Goal: Task Accomplishment & Management: Manage account settings

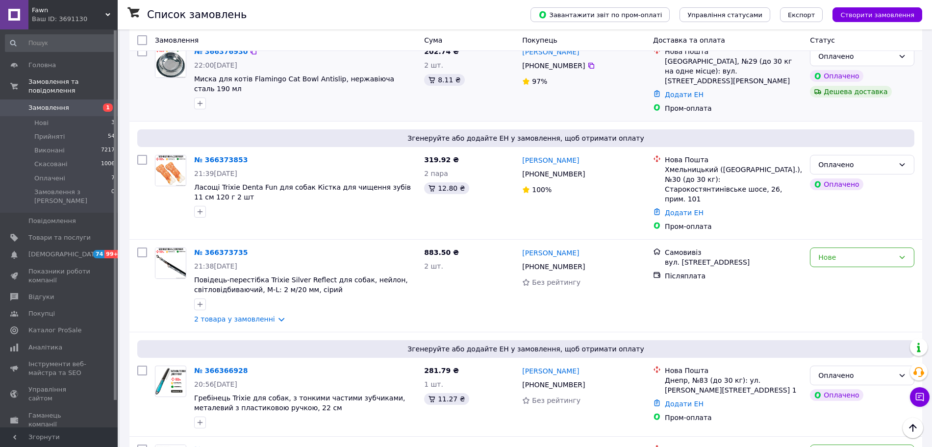
scroll to position [429, 0]
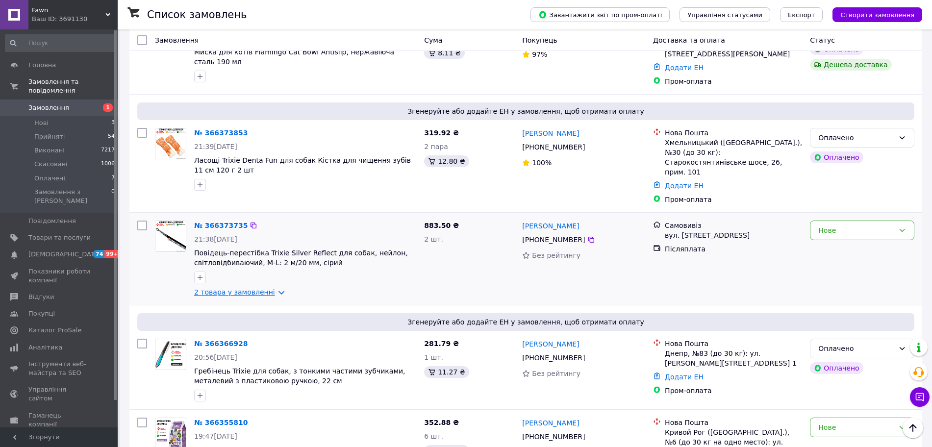
click at [260, 288] on link "2 товара у замовленні" at bounding box center [234, 292] width 81 height 8
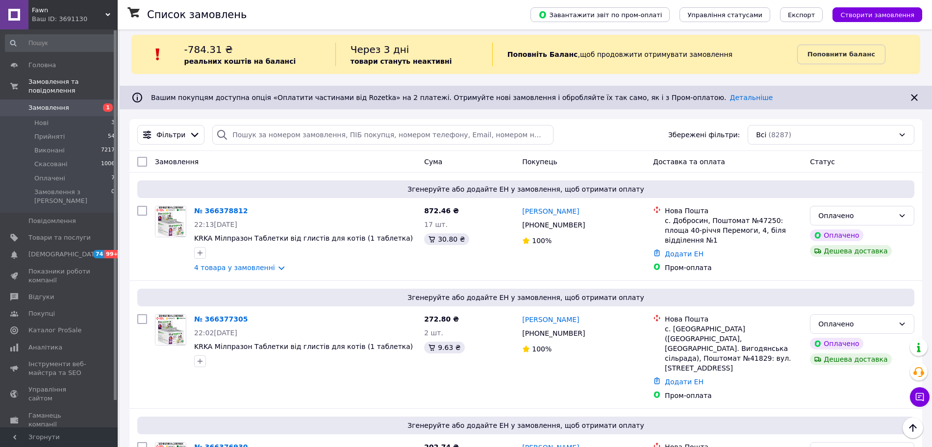
scroll to position [0, 0]
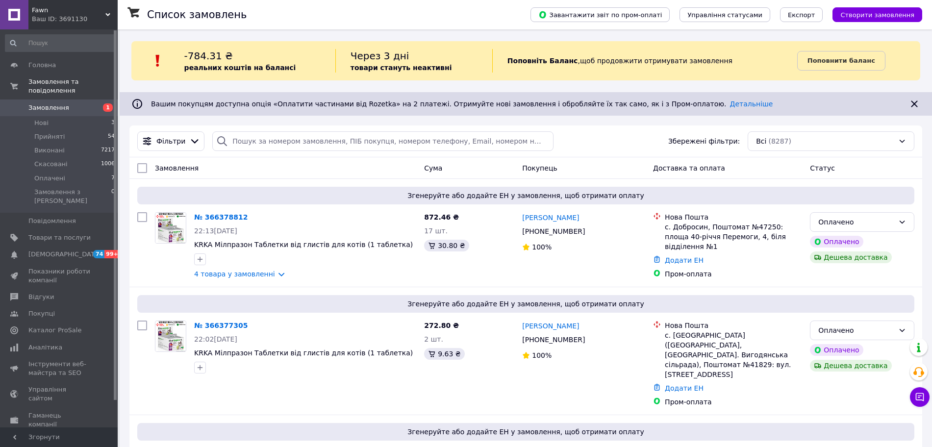
click at [80, 103] on span "Замовлення" at bounding box center [59, 107] width 62 height 9
click at [80, 16] on div "Ваш ID: 3691130" at bounding box center [75, 19] width 86 height 9
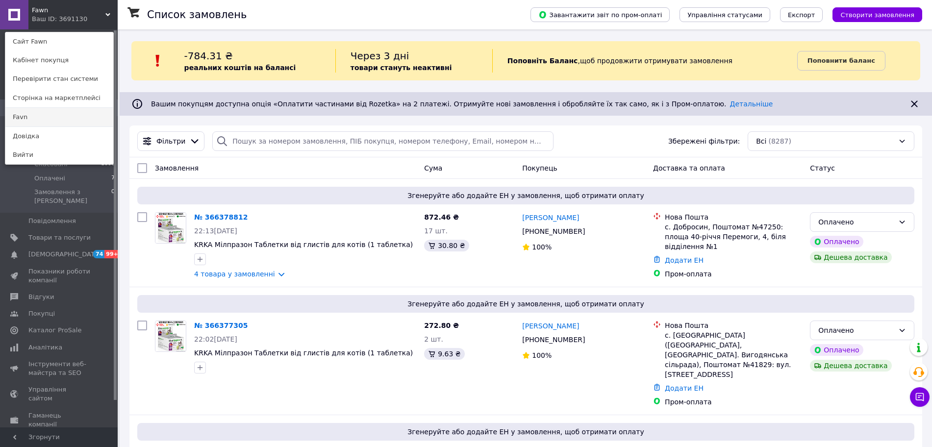
click at [63, 120] on link "Favn" at bounding box center [59, 117] width 108 height 19
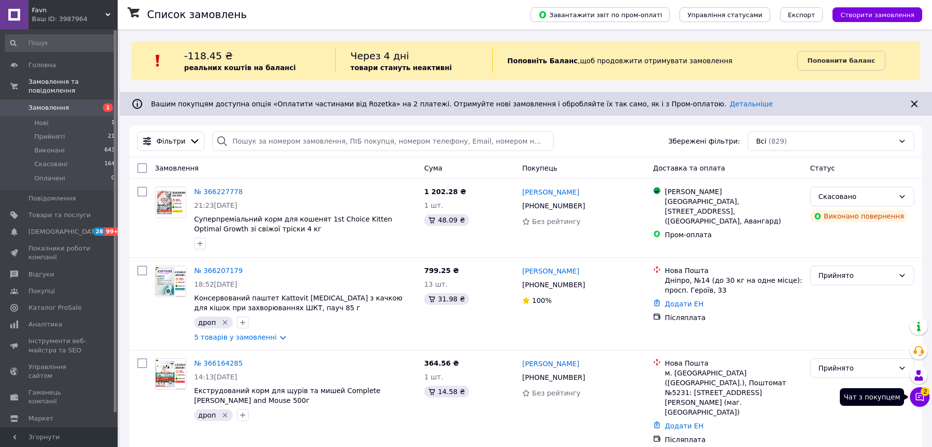
click at [929, 398] on button "Чат з покупцем 2" at bounding box center [920, 398] width 20 height 20
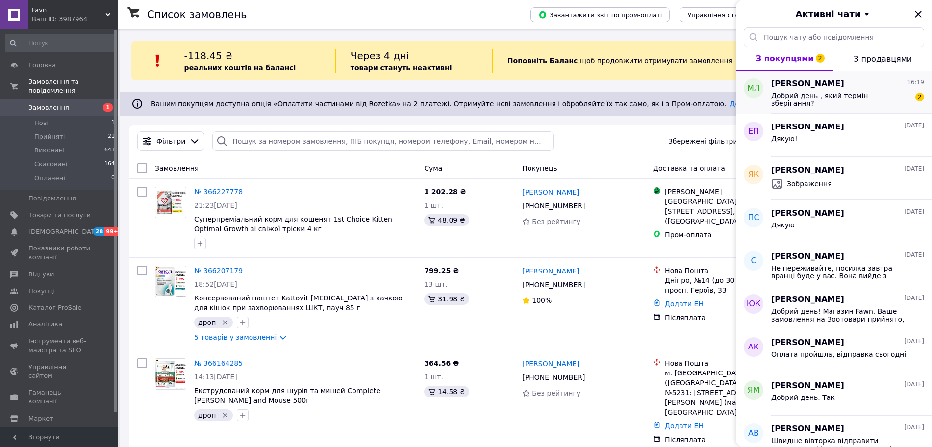
click at [844, 105] on div "Добрий день , який термін зберігання?" at bounding box center [841, 100] width 139 height 16
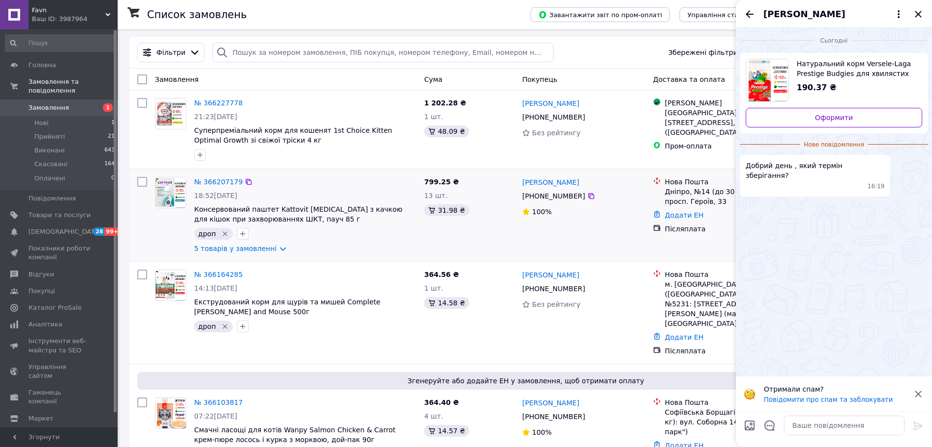
scroll to position [61, 0]
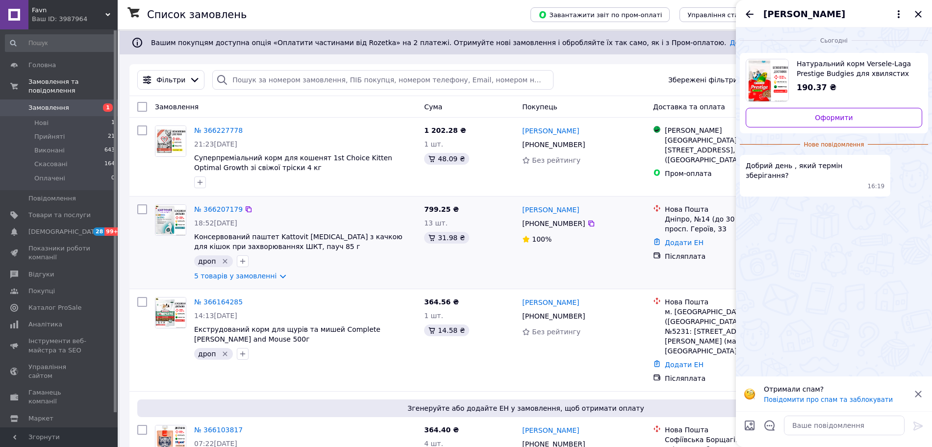
drag, startPoint x: 390, startPoint y: 339, endPoint x: 343, endPoint y: 266, distance: 86.3
click at [343, 266] on div "дроп" at bounding box center [305, 262] width 226 height 16
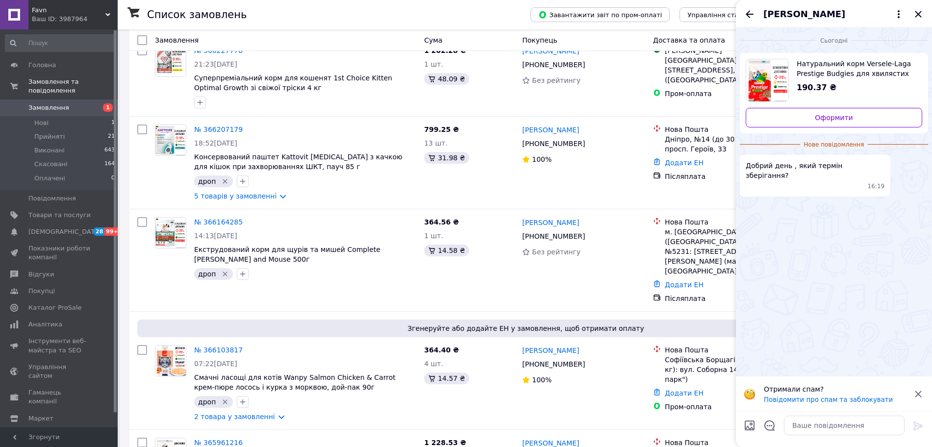
scroll to position [0, 0]
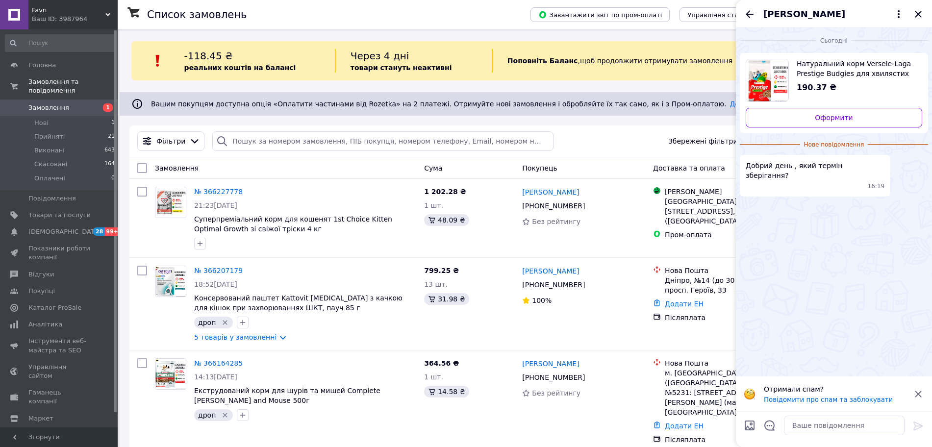
click at [80, 22] on div "Ваш ID: 3987964" at bounding box center [75, 19] width 86 height 9
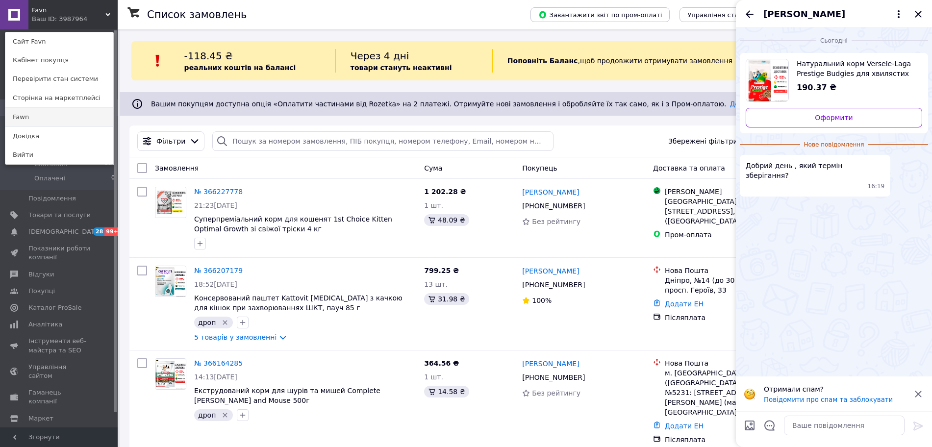
click at [43, 122] on link "Fawn" at bounding box center [59, 117] width 108 height 19
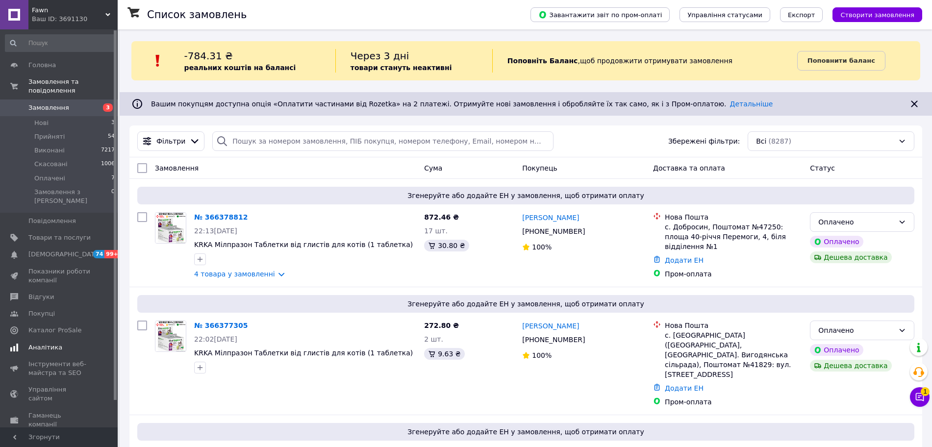
click at [53, 343] on span "Аналітика" at bounding box center [45, 347] width 34 height 9
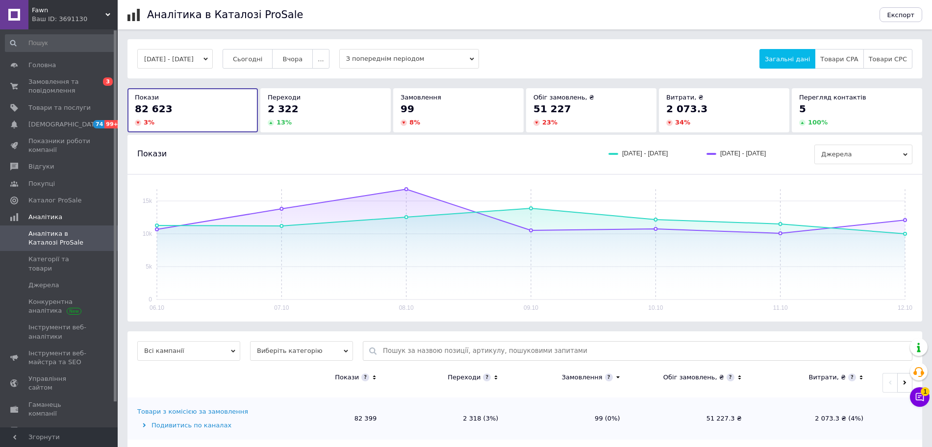
click at [468, 97] on div "Замовлення" at bounding box center [459, 97] width 116 height 9
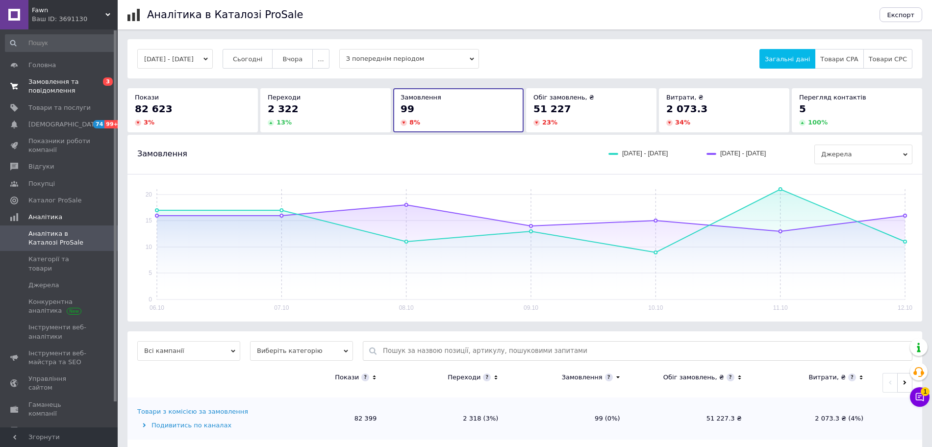
click at [63, 88] on span "Замовлення та повідомлення" at bounding box center [59, 87] width 62 height 18
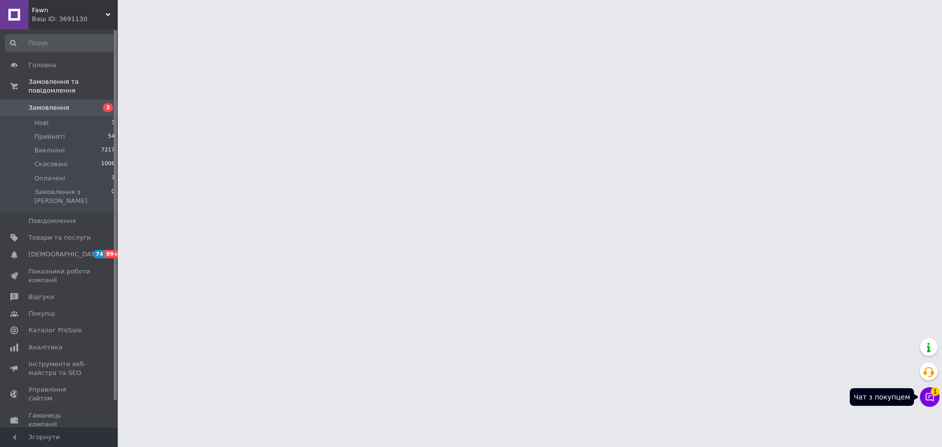
click at [931, 397] on icon at bounding box center [930, 397] width 10 height 10
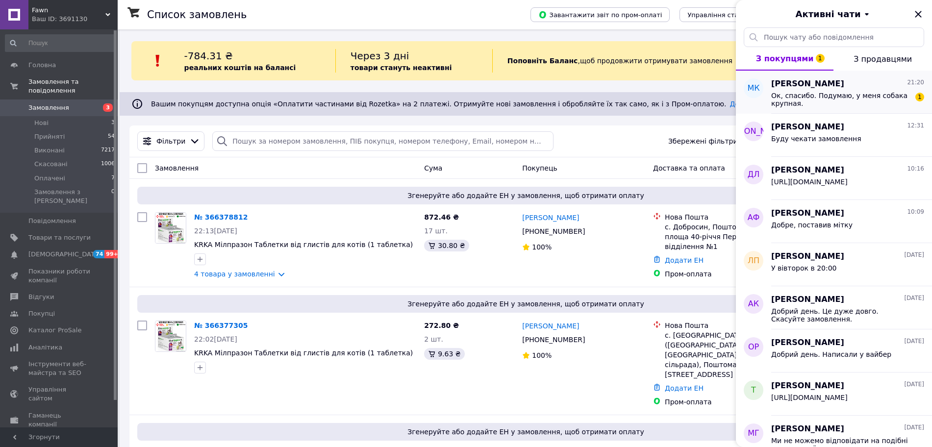
click at [893, 104] on span "Ок, спасибо. Подумаю, у меня собака крупная." at bounding box center [841, 100] width 139 height 16
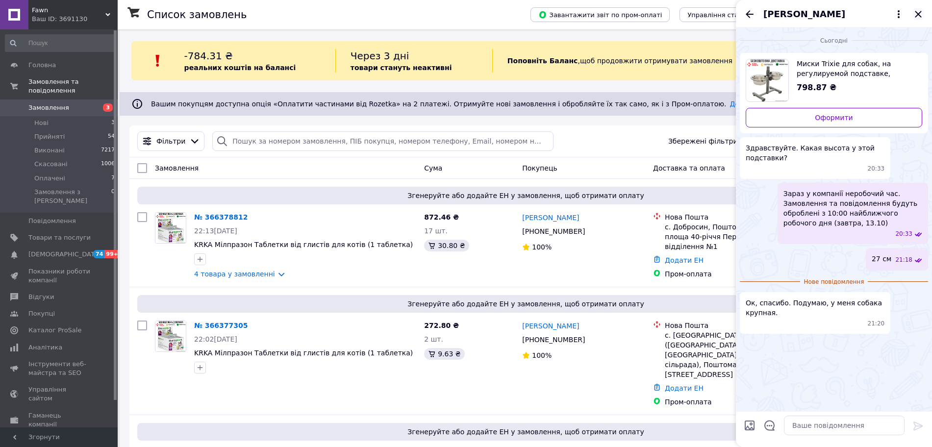
click at [915, 18] on icon "Закрити" at bounding box center [919, 14] width 12 height 12
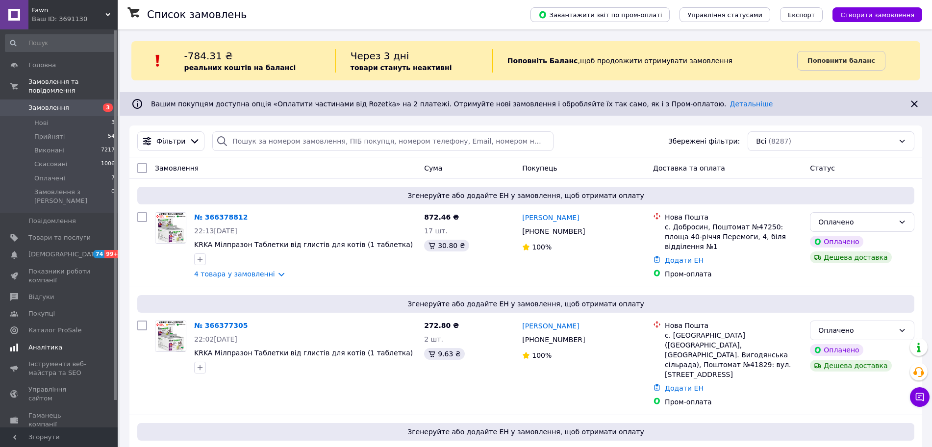
click at [45, 339] on link "Аналітика" at bounding box center [60, 347] width 121 height 17
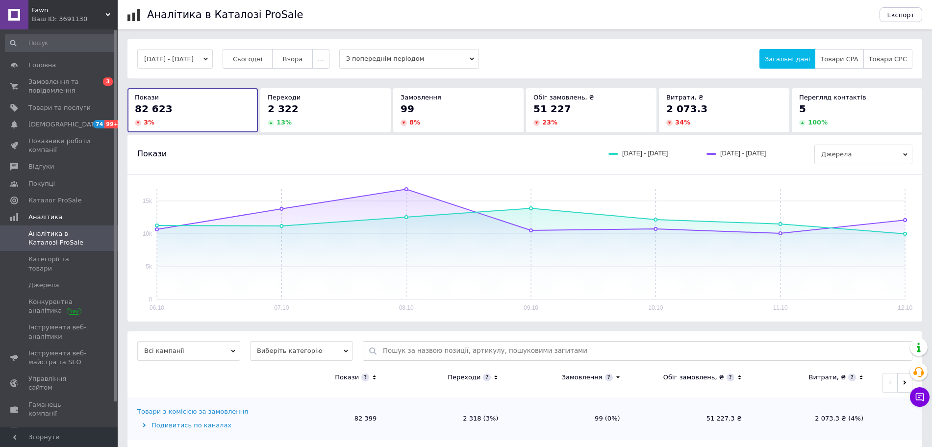
click at [326, 95] on div "Переходи" at bounding box center [326, 97] width 116 height 9
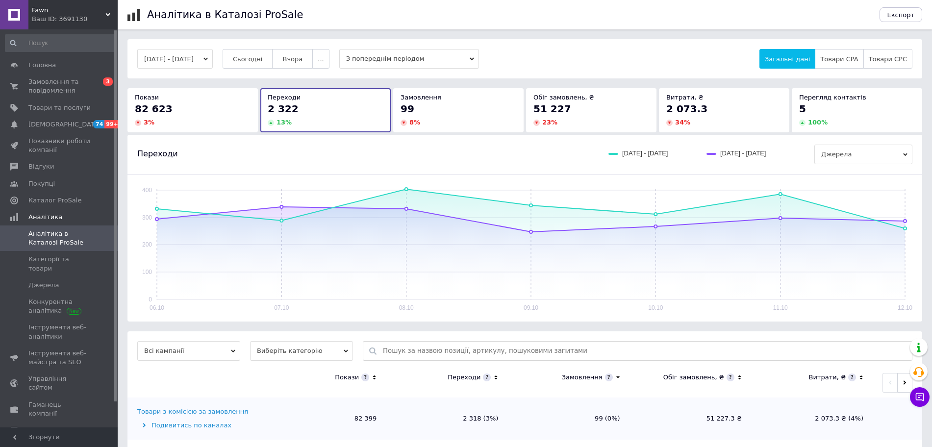
click at [447, 101] on div "Замовлення" at bounding box center [459, 97] width 116 height 9
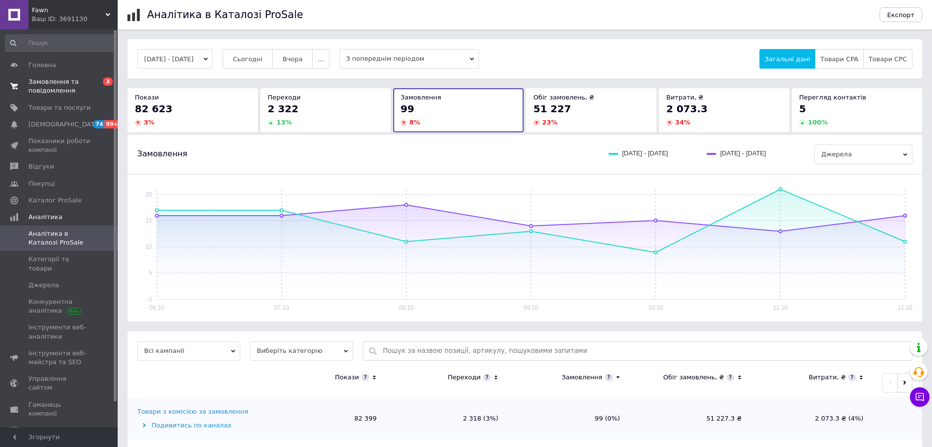
click at [53, 81] on span "Замовлення та повідомлення" at bounding box center [59, 87] width 62 height 18
